Goal: Task Accomplishment & Management: Manage account settings

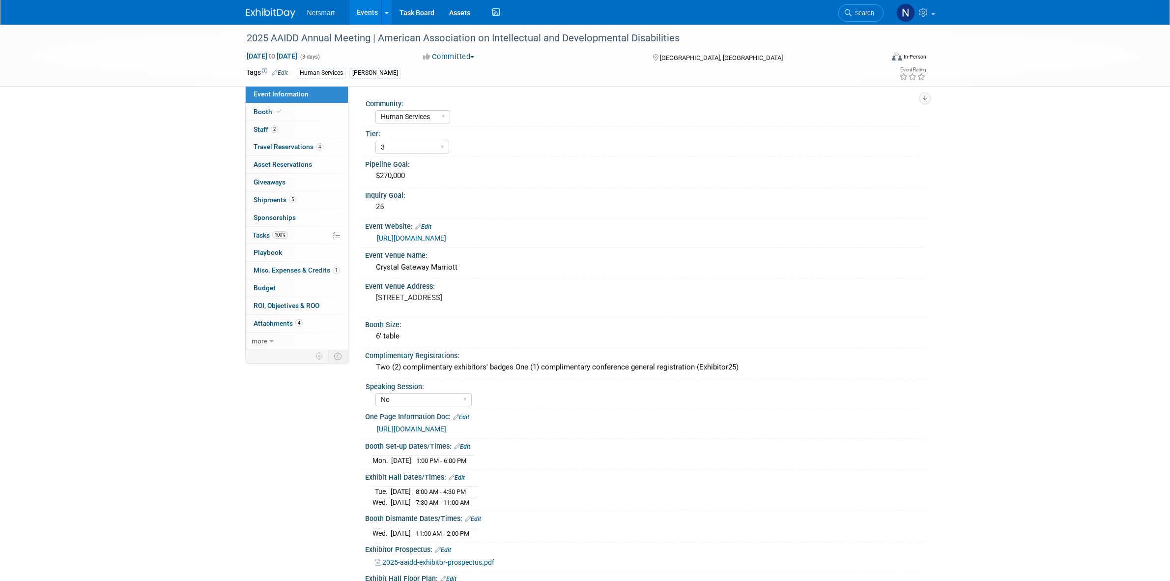
select select "Human Services"
select select "3"
select select "No"
click at [865, 11] on span "Search" at bounding box center [863, 12] width 23 height 7
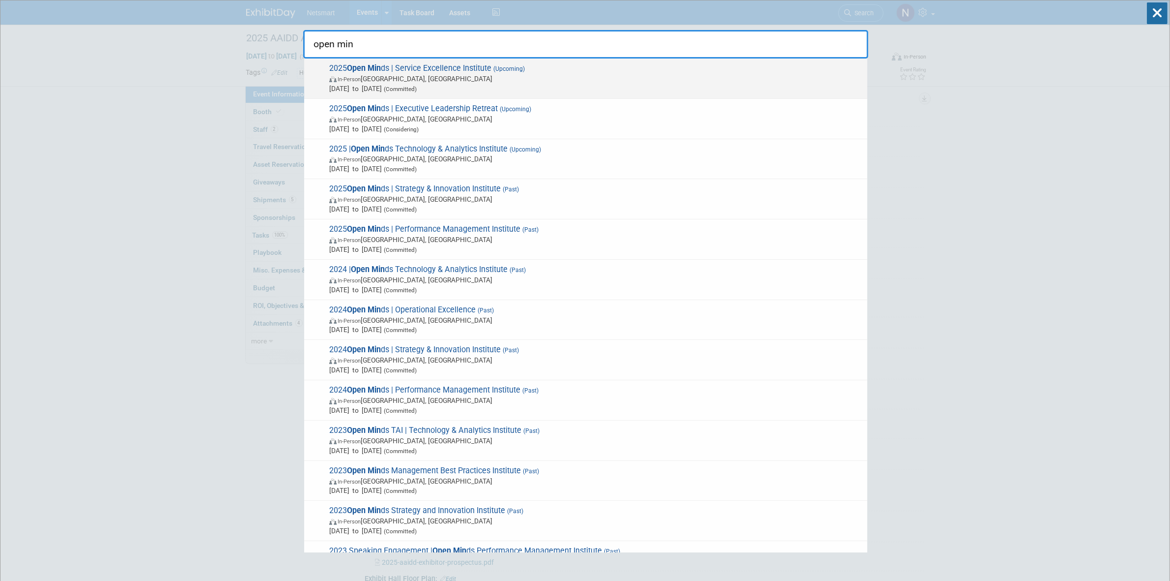
type input "open min"
click at [575, 89] on span "Aug 12, 2025 to Aug 14, 2025 (Committed)" at bounding box center [595, 89] width 533 height 10
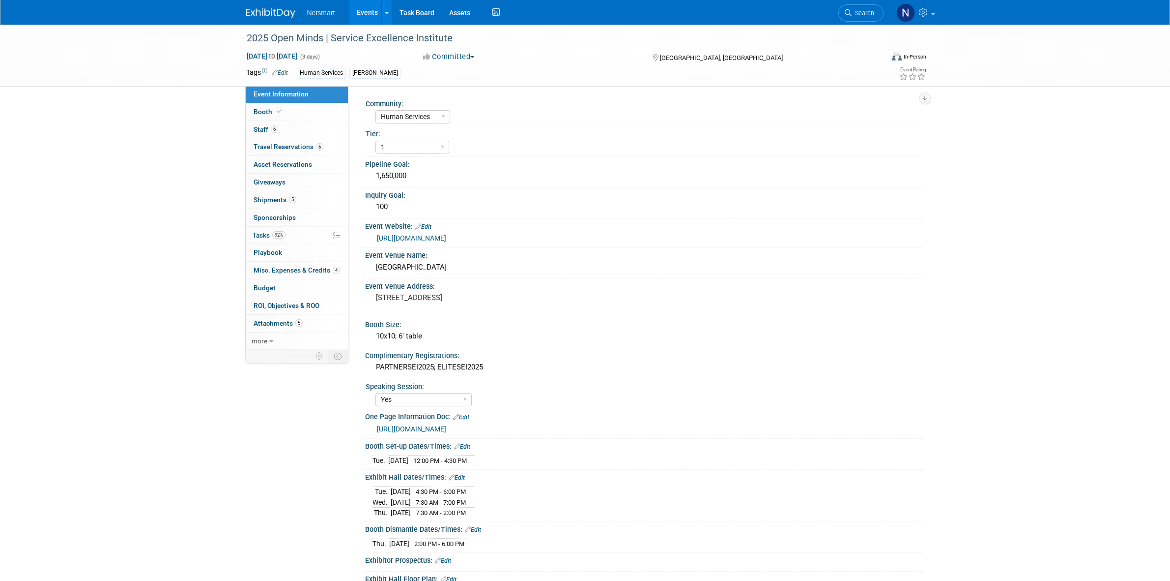
select select "Human Services"
select select "1"
select select "Yes"
click at [317, 152] on link "6 Travel Reservations 6" at bounding box center [297, 146] width 102 height 17
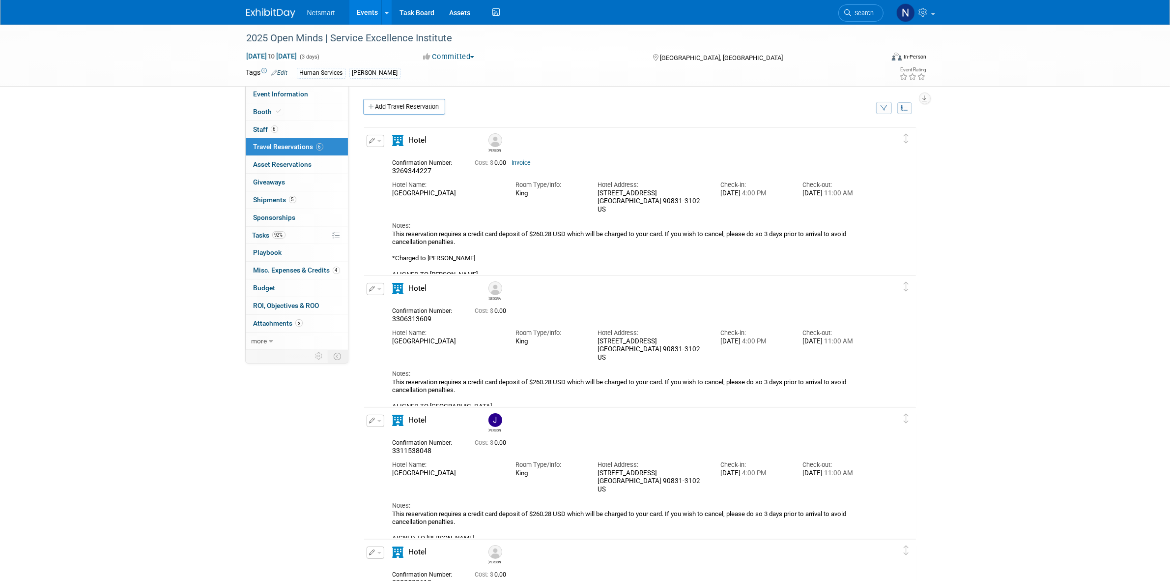
click at [1039, 259] on div "2025 Open Minds | Service Excellence Institute Aug 12, 2025 to Aug 14, 2025 (3 …" at bounding box center [585, 483] width 1170 height 917
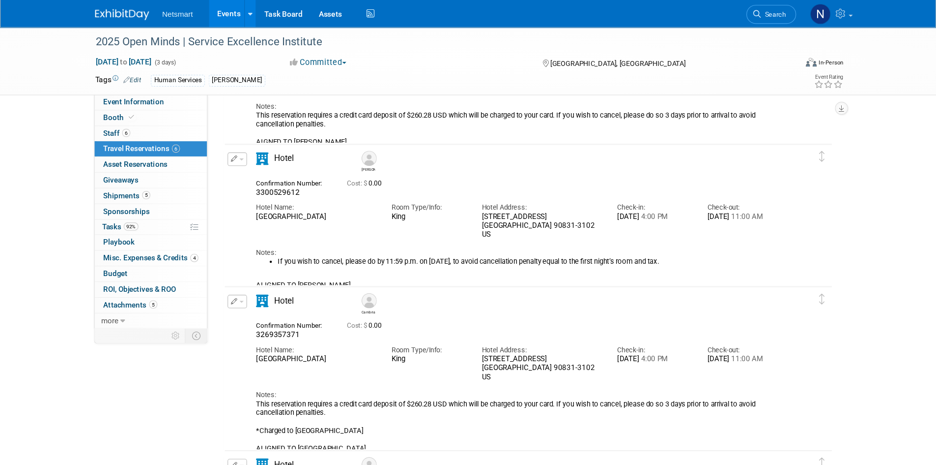
scroll to position [411, 0]
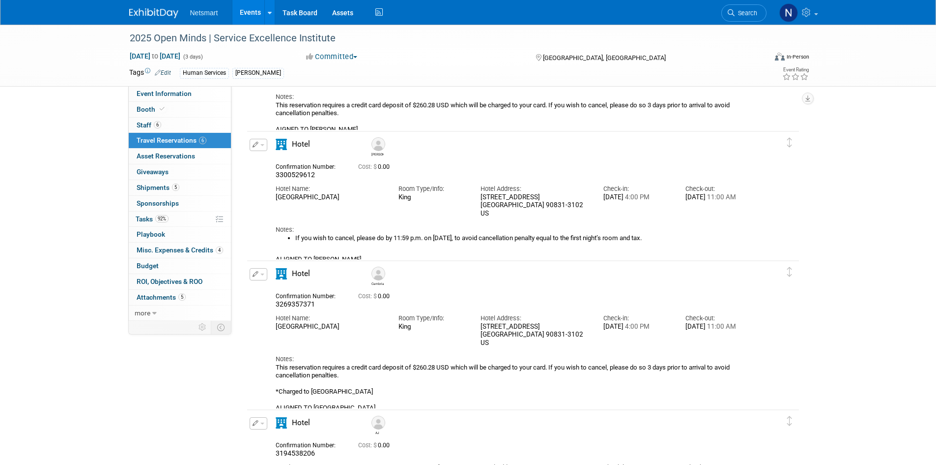
click at [843, 218] on div "2025 Open Minds | Service Excellence Institute Aug 12, 2025 to Aug 14, 2025 (3 …" at bounding box center [468, 76] width 936 height 924
click at [742, 9] on span "Search" at bounding box center [746, 12] width 23 height 7
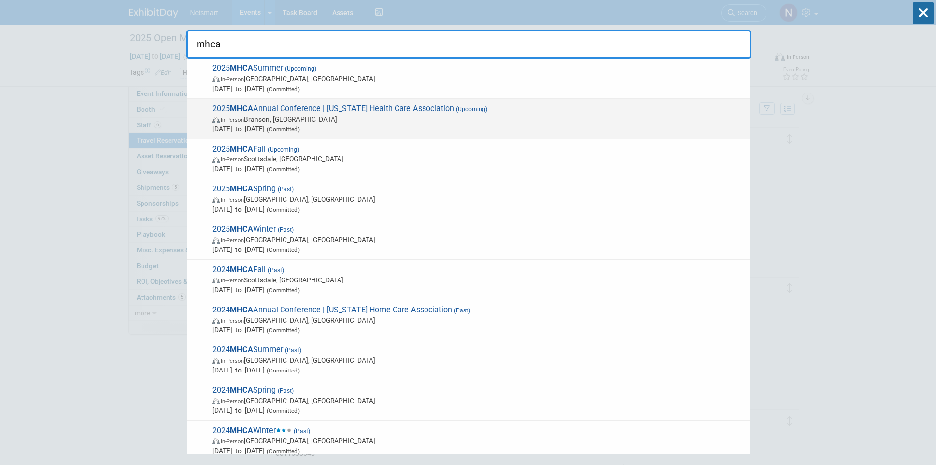
type input "mhca"
click at [393, 104] on span "2025 MHCA Annual Conference | Missouri Health Care Association (Upcoming) In-Pe…" at bounding box center [477, 119] width 536 height 30
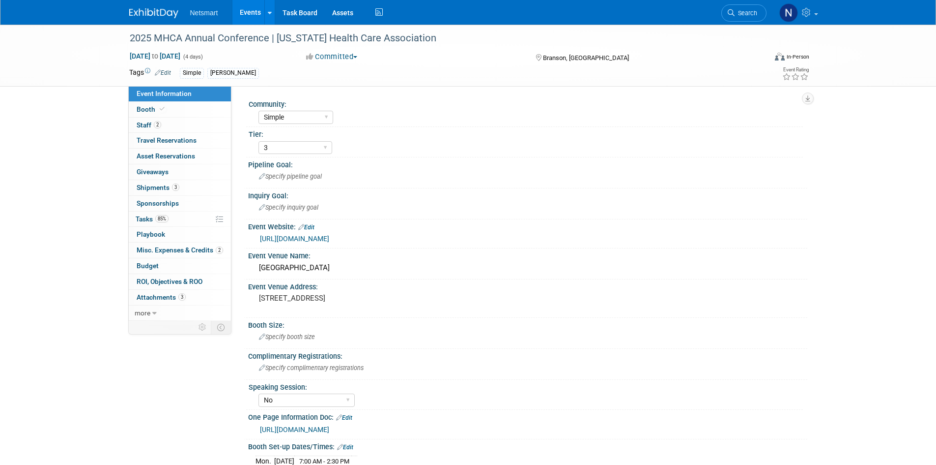
select select "Simple"
select select "3"
select select "No"
click at [168, 219] on span "85%" at bounding box center [161, 218] width 13 height 7
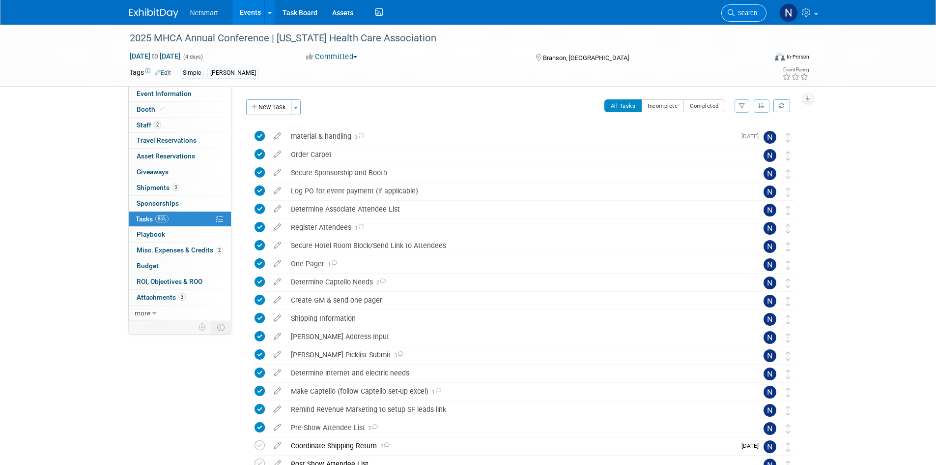
click at [740, 13] on span "Search" at bounding box center [746, 12] width 23 height 7
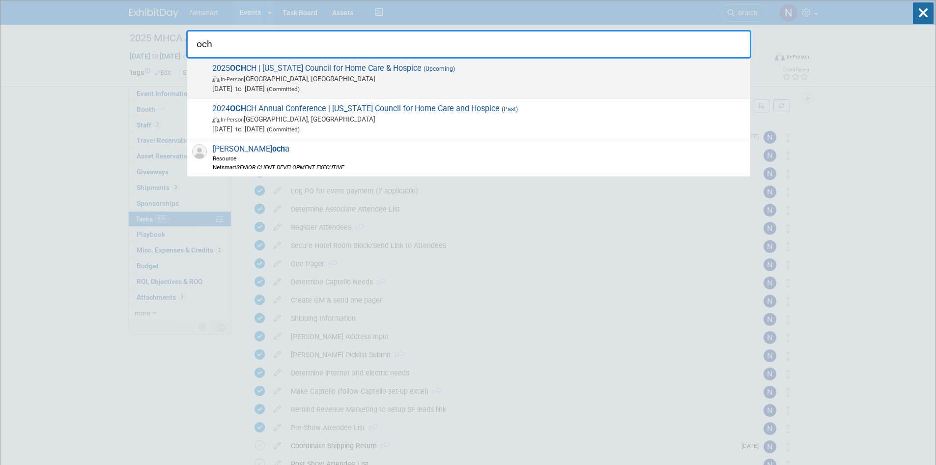
type input "och"
click at [448, 84] on span "Sep 15, 2025 to Sep 16, 2025 (Committed)" at bounding box center [478, 89] width 533 height 10
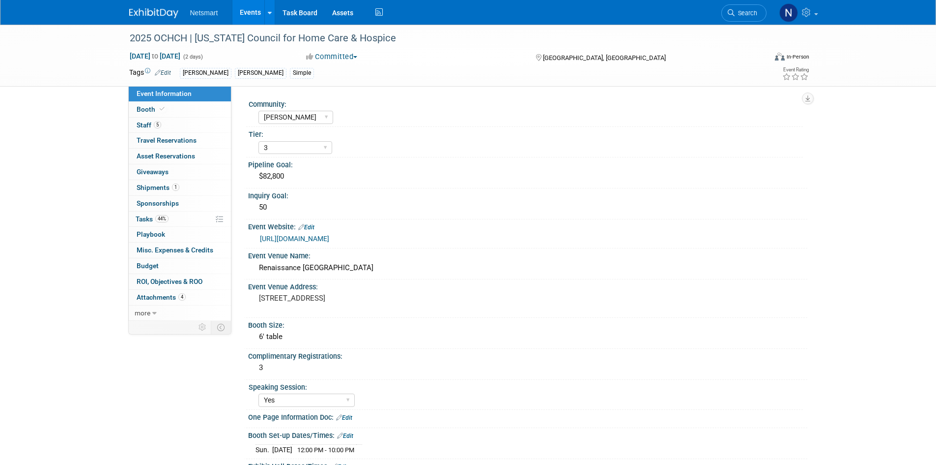
select select "[PERSON_NAME]"
select select "3"
select select "Yes"
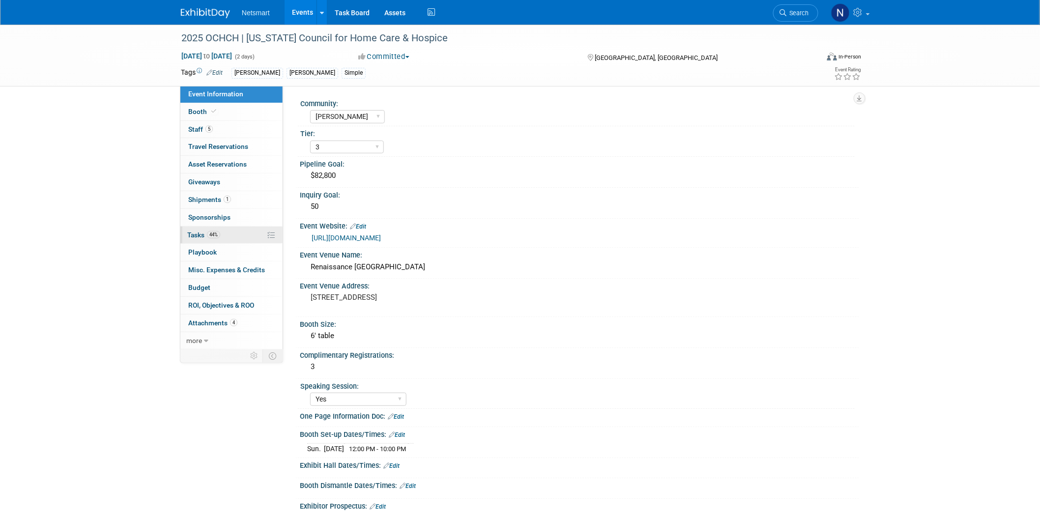
click at [219, 229] on link "44% Tasks 44%" at bounding box center [231, 235] width 102 height 17
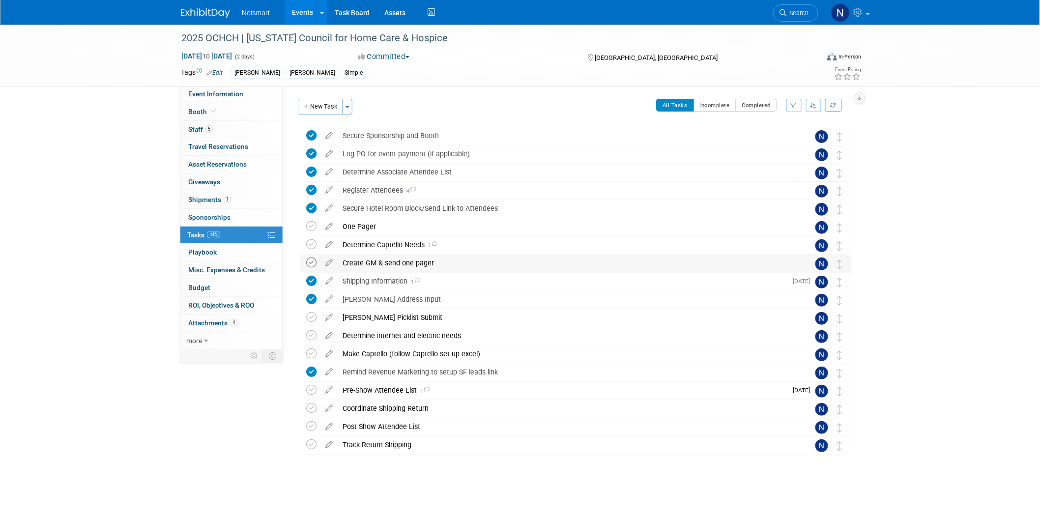
click at [312, 263] on icon at bounding box center [311, 263] width 10 height 10
click at [372, 249] on div "Determine Captello Needs 1" at bounding box center [567, 244] width 458 height 17
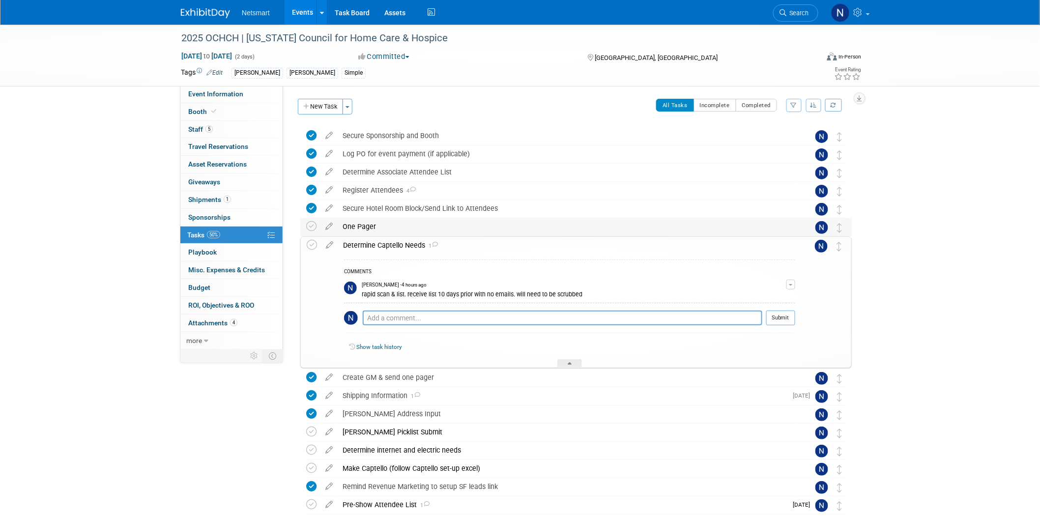
click at [364, 229] on div "One Pager" at bounding box center [567, 226] width 458 height 17
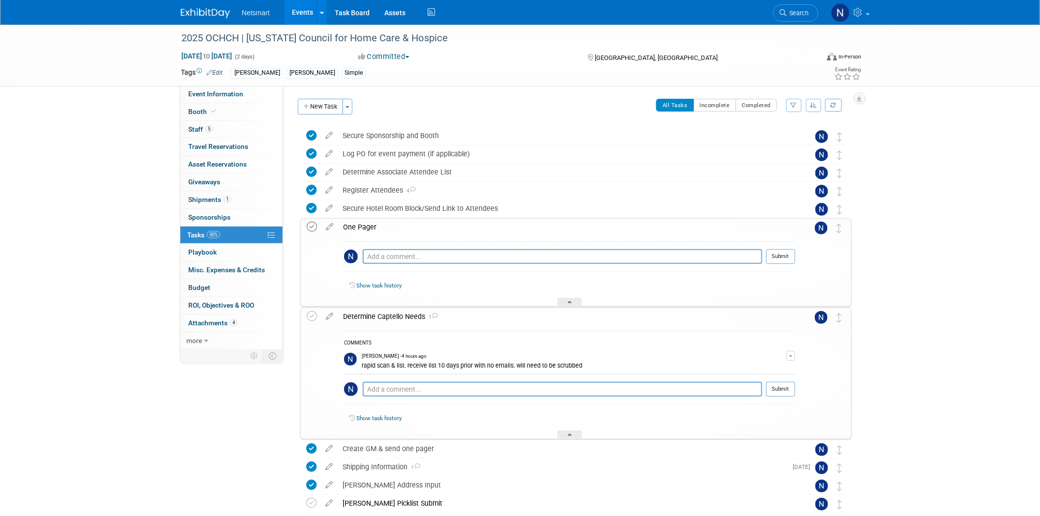
click at [315, 228] on icon at bounding box center [312, 227] width 10 height 10
click at [573, 300] on div at bounding box center [569, 302] width 25 height 8
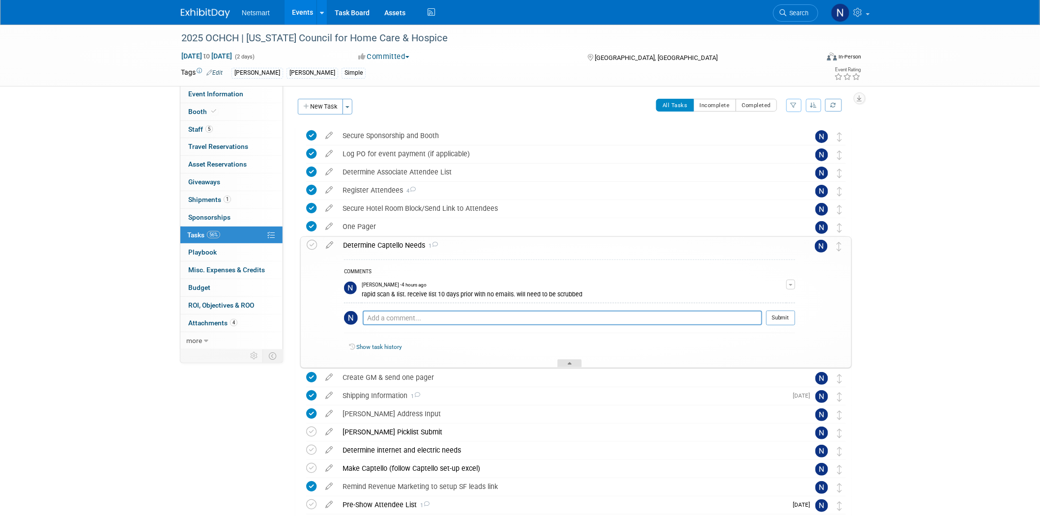
click at [570, 362] on icon at bounding box center [570, 365] width 4 height 6
